Goal: Information Seeking & Learning: Learn about a topic

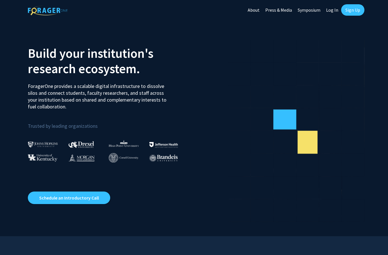
click at [333, 10] on link "Log In" at bounding box center [332, 10] width 18 height 20
select select
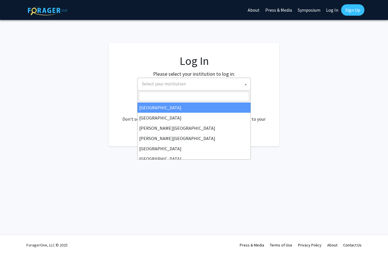
click at [214, 82] on span "Select your institution" at bounding box center [195, 84] width 111 height 12
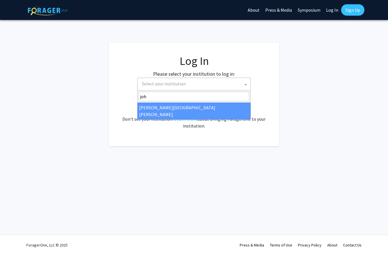
type input "joh"
select select "1"
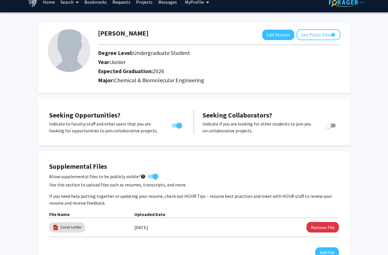
scroll to position [1, 0]
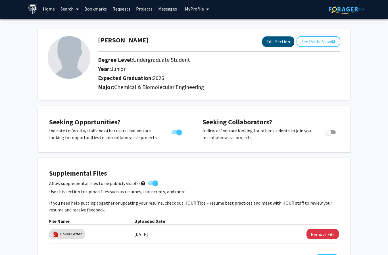
click at [279, 41] on button "Edit Section" at bounding box center [278, 41] width 32 height 11
select select "junior"
select select "2026"
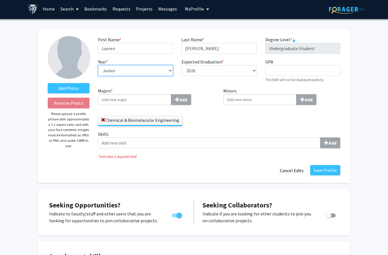
select select "senior"
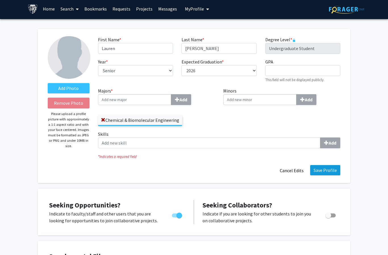
click at [331, 171] on button "Save Profile" at bounding box center [325, 170] width 30 height 10
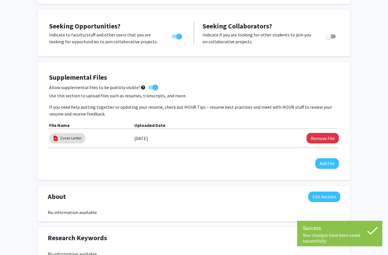
scroll to position [0, 0]
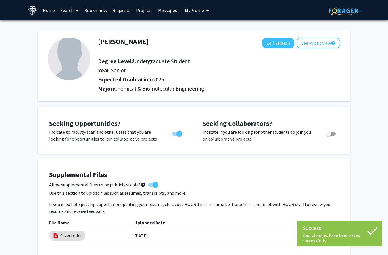
click at [50, 13] on link "Home" at bounding box center [49, 10] width 18 height 20
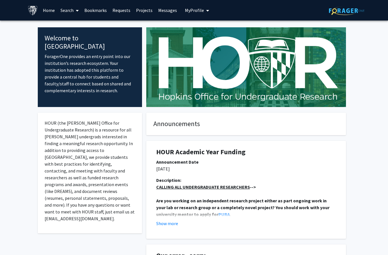
click at [34, 10] on img at bounding box center [33, 10] width 10 height 10
click at [145, 11] on link "Projects" at bounding box center [144, 10] width 22 height 20
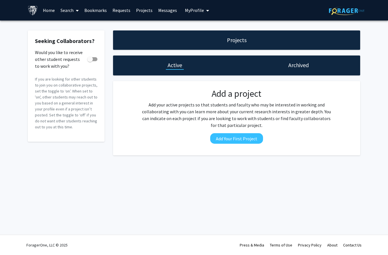
click at [117, 10] on link "Requests" at bounding box center [122, 10] width 24 height 20
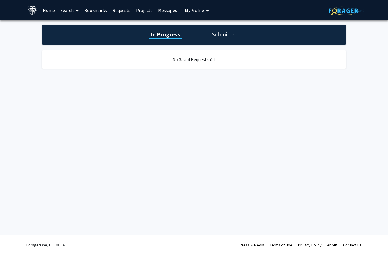
click at [97, 11] on link "Bookmarks" at bounding box center [96, 10] width 28 height 20
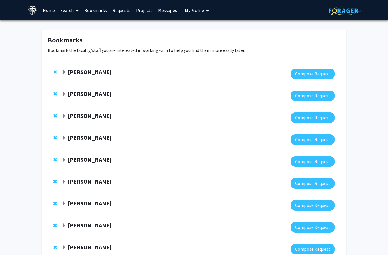
click at [71, 9] on link "Search" at bounding box center [70, 10] width 24 height 20
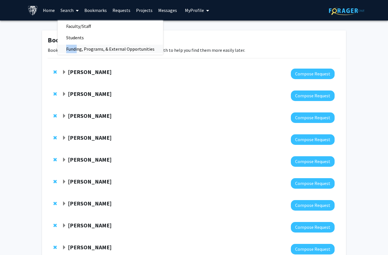
drag, startPoint x: 77, startPoint y: 53, endPoint x: 74, endPoint y: 43, distance: 9.9
click at [74, 43] on span "Funding, Programs, & External Opportunities" at bounding box center [110, 48] width 105 height 11
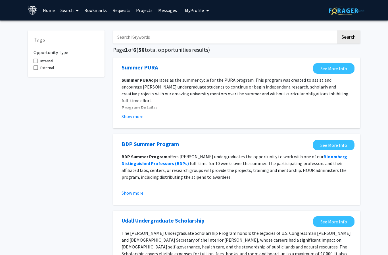
click at [70, 9] on link "Search" at bounding box center [70, 10] width 24 height 20
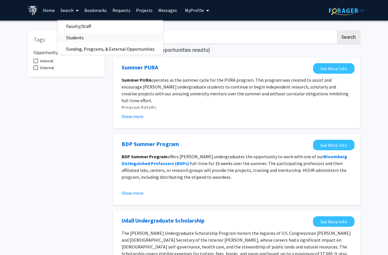
click at [77, 39] on span "Students" at bounding box center [75, 37] width 35 height 11
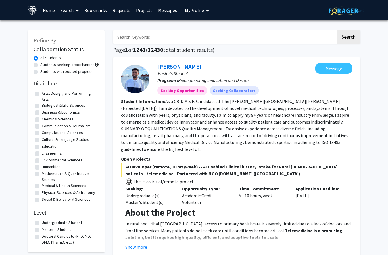
click at [65, 13] on link "Search" at bounding box center [70, 10] width 24 height 20
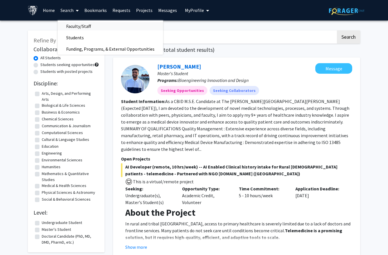
click at [69, 29] on span "Faculty/Staff" at bounding box center [79, 25] width 42 height 11
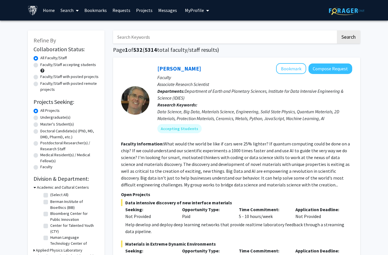
click at [65, 118] on label "Undergraduate(s)" at bounding box center [55, 117] width 30 height 6
click at [44, 118] on input "Undergraduate(s)" at bounding box center [42, 116] width 4 height 4
radio input "true"
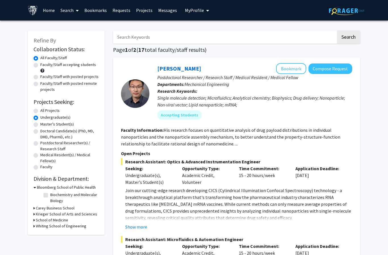
scroll to position [2, 0]
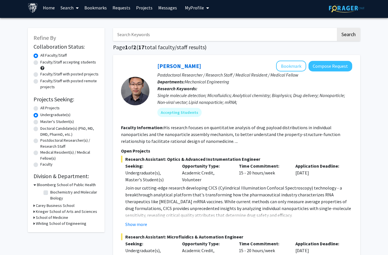
click at [58, 198] on label "Biochemistry and Molecular Biology" at bounding box center [73, 195] width 47 height 12
click at [54, 193] on input "Biochemistry and Molecular Biology" at bounding box center [52, 191] width 4 height 4
checkbox input "true"
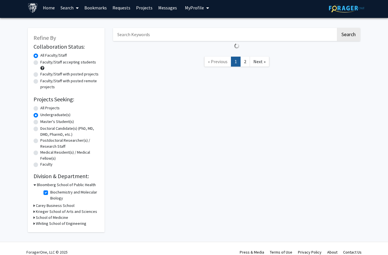
scroll to position [9, 0]
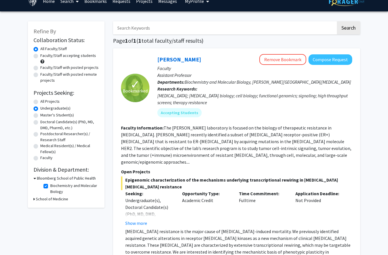
click at [54, 199] on h3 "School of Medicine" at bounding box center [52, 199] width 32 height 6
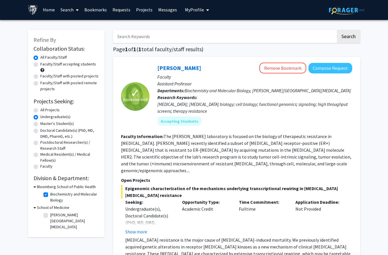
click at [56, 220] on label "Sidney Kimmel Comprehensive Cancer Center" at bounding box center [73, 221] width 47 height 18
click at [54, 215] on input "Sidney Kimmel Comprehensive Cancer Center" at bounding box center [52, 214] width 4 height 4
checkbox input "true"
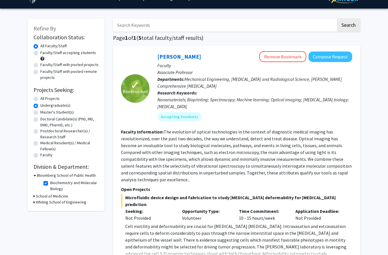
scroll to position [4, 0]
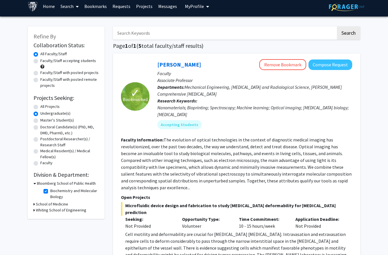
click at [55, 204] on h3 "School of Medicine" at bounding box center [52, 204] width 32 height 6
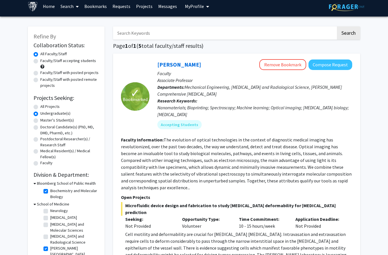
scroll to position [21, 0]
drag, startPoint x: 45, startPoint y: 250, endPoint x: 45, endPoint y: 254, distance: 4.0
click at [50, 250] on label "Sidney Kimmel Comprehensive Cancer Center" at bounding box center [73, 254] width 47 height 18
click at [50, 249] on input "Sidney Kimmel Comprehensive Cancer Center" at bounding box center [52, 247] width 4 height 4
checkbox input "false"
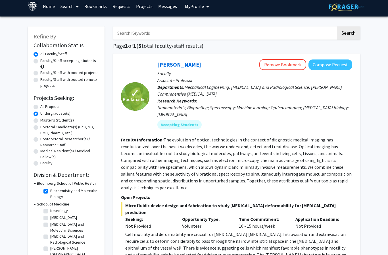
checkbox input "false"
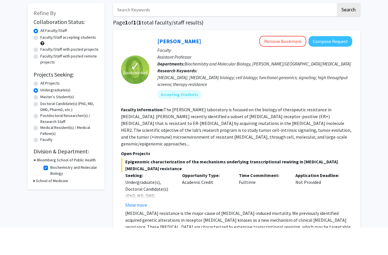
scroll to position [27, 0]
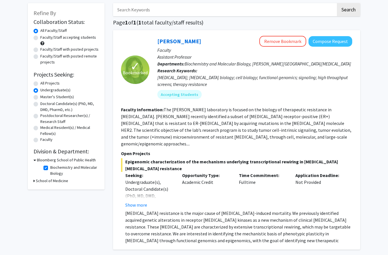
click at [44, 181] on h3 "School of Medicine" at bounding box center [52, 181] width 32 height 6
click at [49, 189] on fg-checkbox "Sidney Kimmel Comprehensive Cancer Center Sidney Kimmel Comprehensive Cancer Ce…" at bounding box center [70, 194] width 54 height 18
click at [50, 190] on label "Sidney Kimmel Comprehensive Cancer Center" at bounding box center [73, 194] width 47 height 18
click at [50, 189] on input "Sidney Kimmel Comprehensive Cancer Center" at bounding box center [52, 187] width 4 height 4
checkbox input "true"
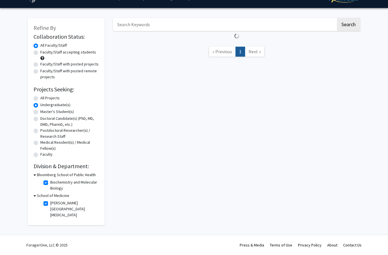
scroll to position [12, 0]
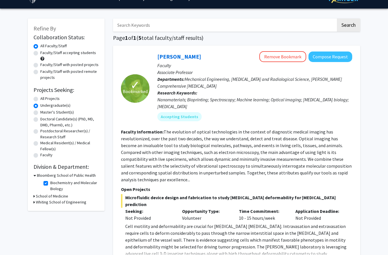
click at [34, 196] on icon at bounding box center [34, 196] width 1 height 6
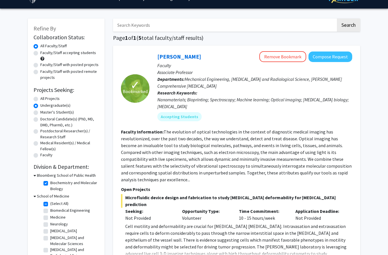
click at [50, 205] on label "(Select All)" at bounding box center [59, 203] width 18 height 6
click at [50, 204] on input "(Select All)" at bounding box center [52, 202] width 4 height 4
checkbox input "false"
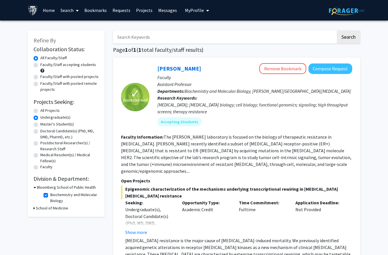
click at [34, 209] on icon at bounding box center [34, 208] width 1 height 6
click at [50, 217] on label "Sidney Kimmel Comprehensive Cancer Center" at bounding box center [73, 221] width 47 height 18
click at [50, 216] on input "Sidney Kimmel Comprehensive Cancer Center" at bounding box center [52, 214] width 4 height 4
checkbox input "true"
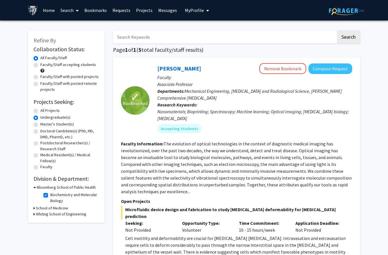
click at [34, 207] on icon at bounding box center [34, 208] width 1 height 6
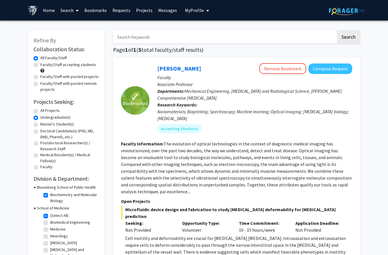
click at [50, 222] on label "Biomedical Engineering" at bounding box center [70, 222] width 40 height 6
click at [50, 222] on input "Biomedical Engineering" at bounding box center [52, 221] width 4 height 4
checkbox input "true"
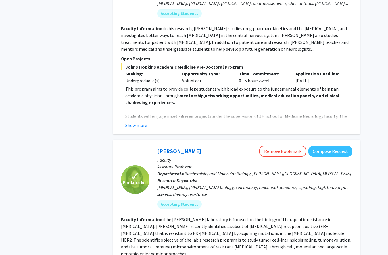
scroll to position [765, 0]
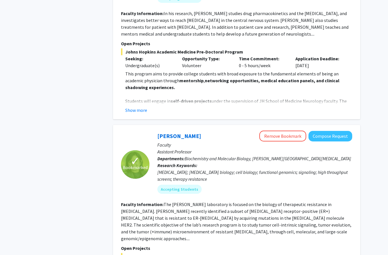
click at [140, 107] on button "Show more" at bounding box center [136, 110] width 22 height 7
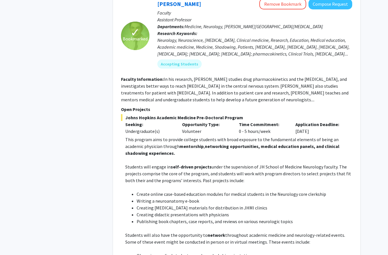
scroll to position [674, 0]
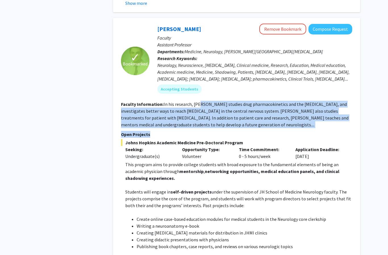
drag, startPoint x: 198, startPoint y: 84, endPoint x: 215, endPoint y: 115, distance: 35.9
click at [215, 115] on fg-search-faculty "✓ Bookmarked Carlos Romo Remove Bookmark Compose Request Faculty Assistant Prof…" at bounding box center [236, 233] width 231 height 419
click at [215, 131] on p "Open Projects" at bounding box center [236, 134] width 231 height 7
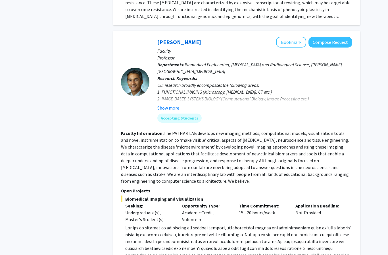
scroll to position [1352, 0]
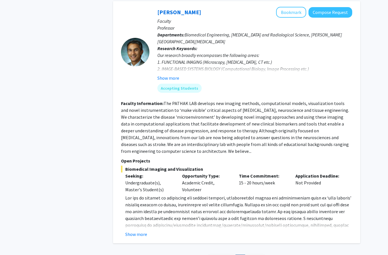
click at [143, 210] on div "Arvind Pathak Bookmark Compose Request Faculty Professor Departments: Biomedica…" at bounding box center [236, 122] width 247 height 242
click at [140, 231] on button "Show more" at bounding box center [136, 234] width 22 height 7
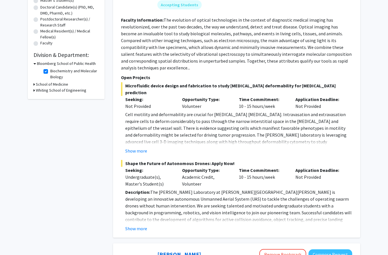
scroll to position [122, 0]
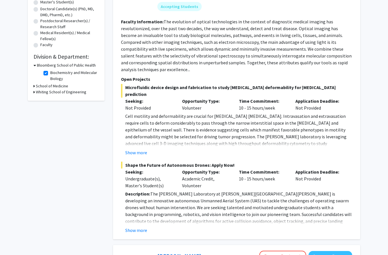
click at [41, 92] on h3 "Whiting School of Engineering" at bounding box center [61, 92] width 51 height 6
click at [41, 92] on h3 "Whiting School of Engineering" at bounding box center [62, 92] width 51 height 6
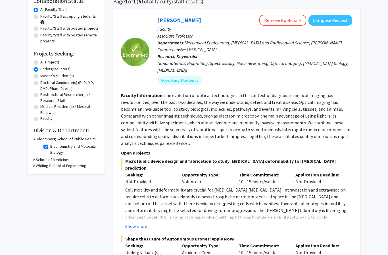
scroll to position [44, 0]
